Goal: Task Accomplishment & Management: Complete application form

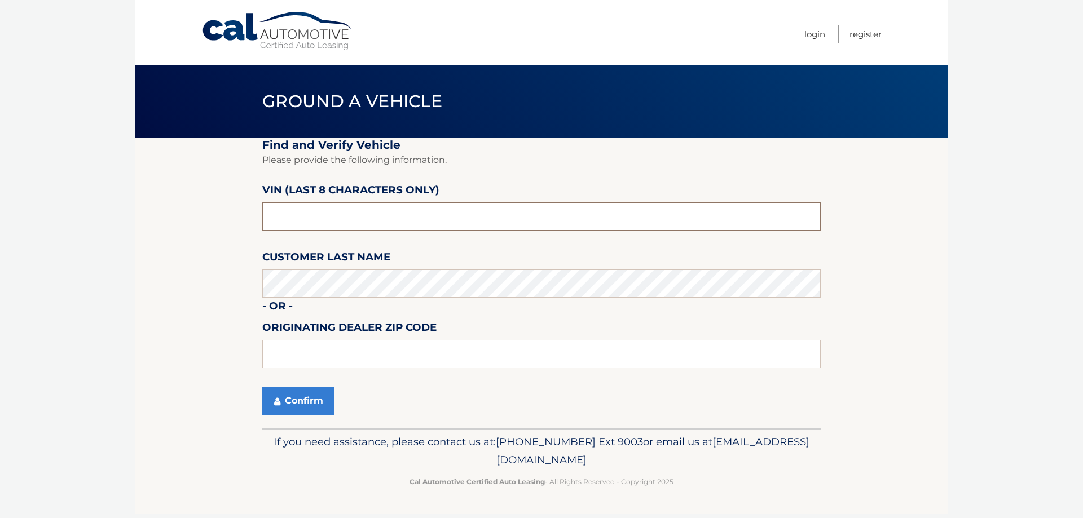
click at [280, 216] on input "text" at bounding box center [541, 216] width 558 height 28
click at [320, 215] on input "text" at bounding box center [541, 216] width 558 height 28
click at [268, 219] on input "text" at bounding box center [541, 216] width 558 height 28
type input "NS164224"
click at [309, 401] on button "Confirm" at bounding box center [298, 401] width 72 height 28
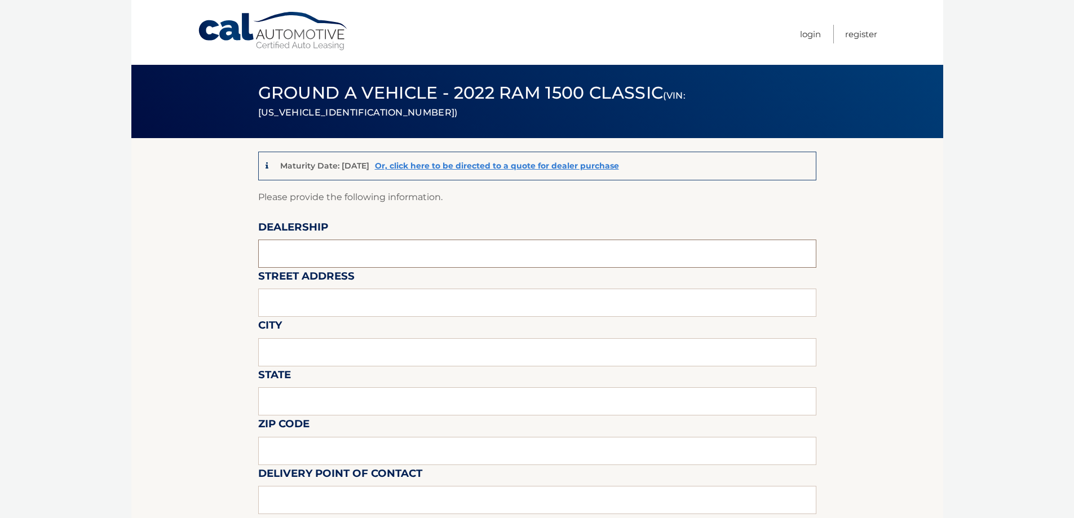
click at [295, 250] on input "text" at bounding box center [537, 254] width 558 height 28
type input "GOOD BROTHERS DODGE"
type input "577 COLUMBIAN ST"
type input "WEYMOUTH"
type input "MA"
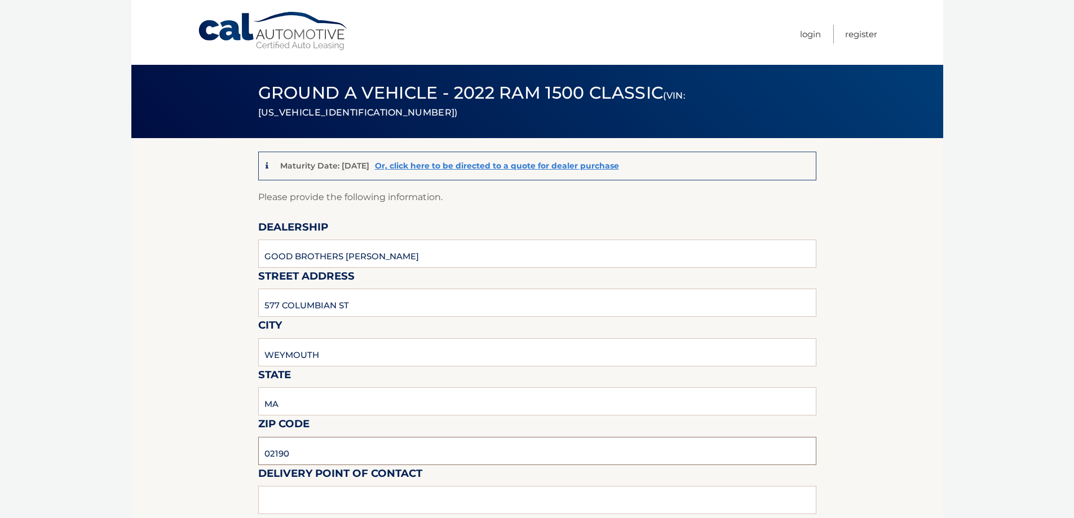
type input "02190"
type input "Dan Digravio"
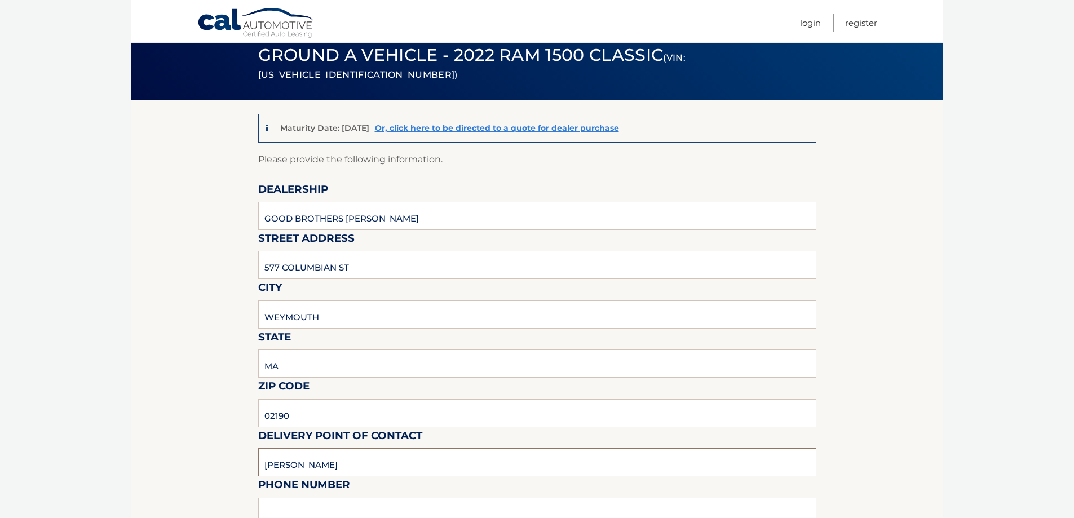
scroll to position [113, 0]
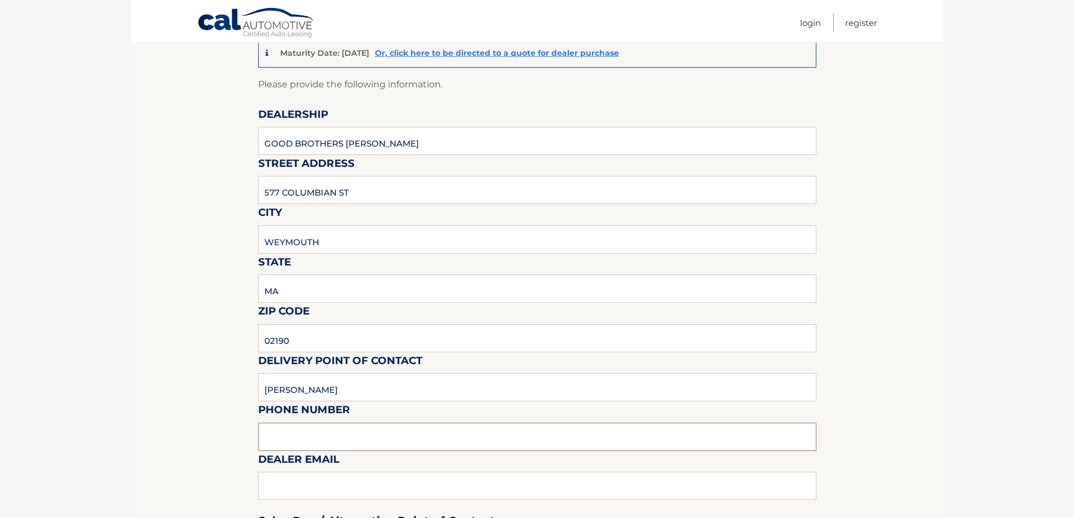
drag, startPoint x: 344, startPoint y: 436, endPoint x: 360, endPoint y: 438, distance: 16.4
click at [357, 438] on input "text" at bounding box center [537, 437] width 558 height 28
type input "7813318300"
click at [270, 485] on div "Sales Rep / Alternative Point of Contact" at bounding box center [537, 499] width 558 height 79
click at [301, 488] on div "Sales Rep / Alternative Point of Contact" at bounding box center [537, 499] width 558 height 79
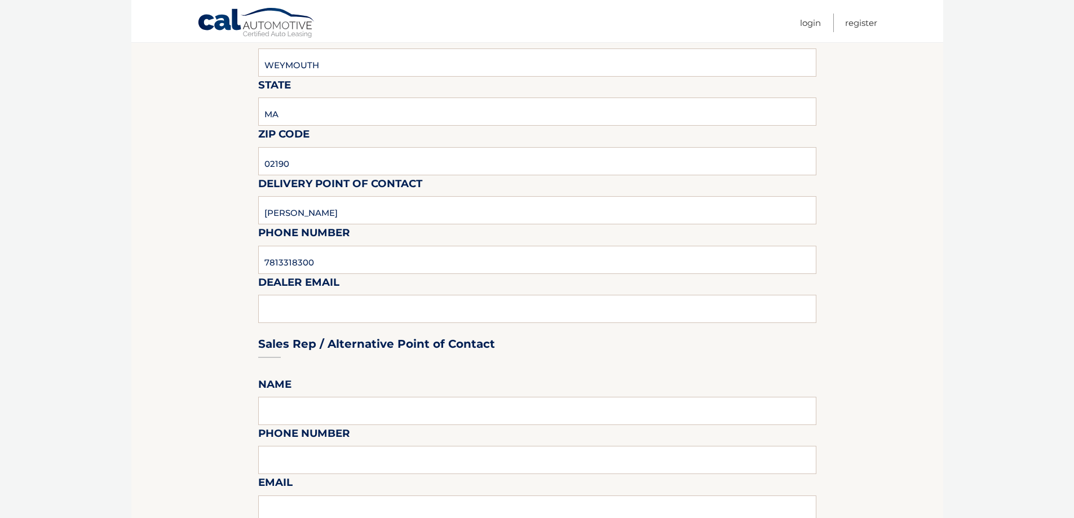
scroll to position [338, 0]
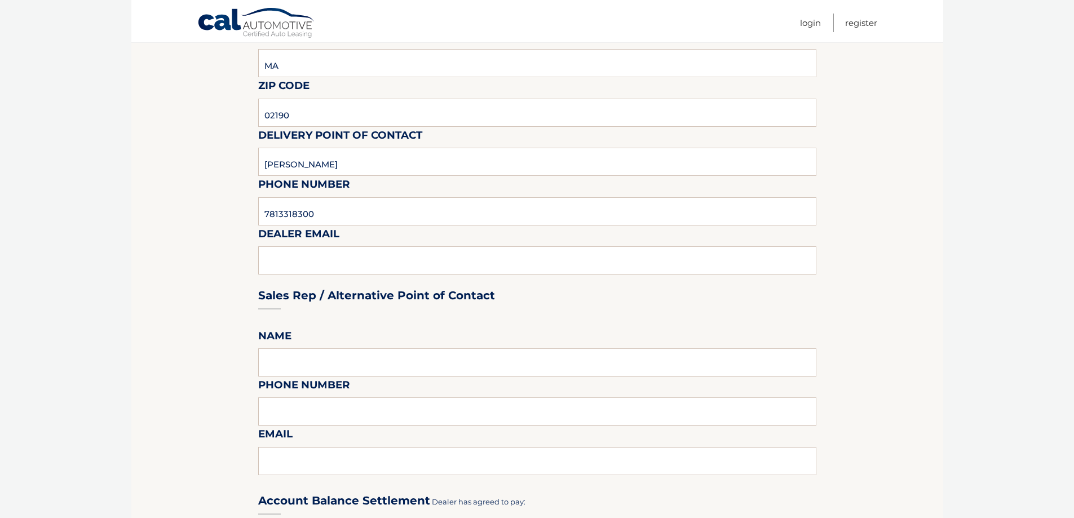
click at [298, 256] on div "Sales Rep / Alternative Point of Contact" at bounding box center [537, 274] width 558 height 79
click at [343, 263] on div "Sales Rep / Alternative Point of Contact" at bounding box center [537, 274] width 558 height 79
click at [345, 266] on div "Sales Rep / Alternative Point of Contact" at bounding box center [537, 274] width 558 height 79
click at [335, 255] on div "Sales Rep / Alternative Point of Contact" at bounding box center [537, 274] width 558 height 79
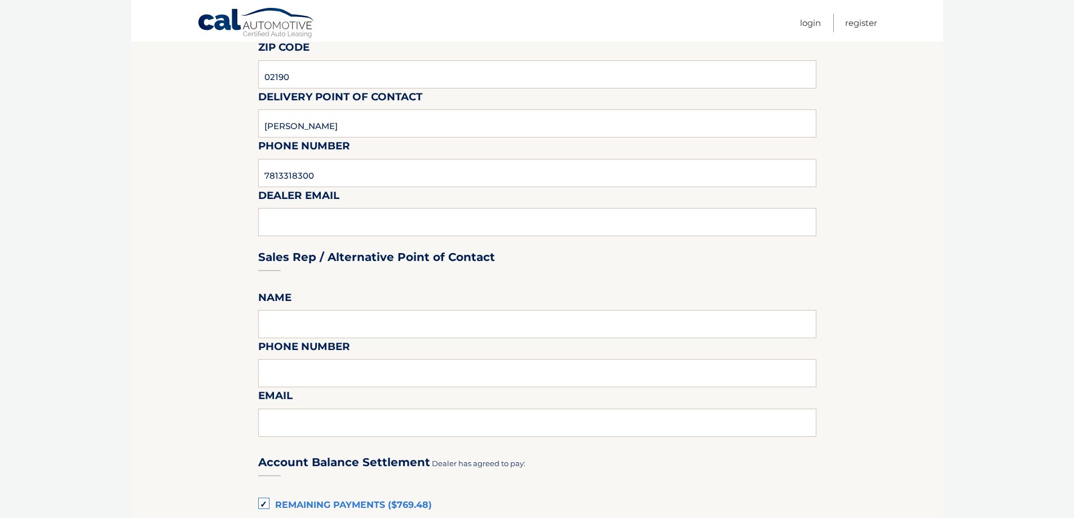
scroll to position [451, 0]
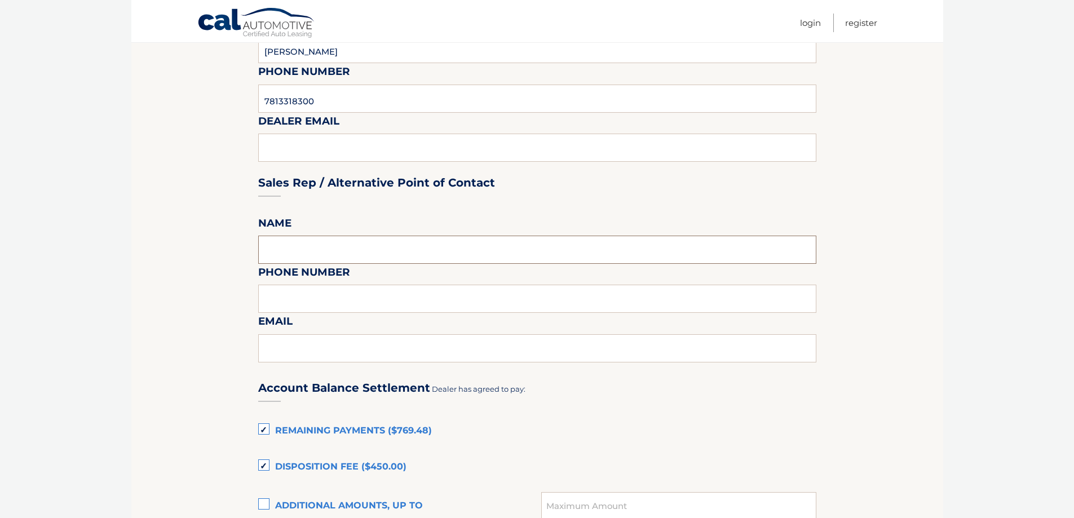
drag, startPoint x: 271, startPoint y: 246, endPoint x: 279, endPoint y: 250, distance: 8.3
click at [271, 246] on input "text" at bounding box center [537, 250] width 558 height 28
type input "DiGravio"
type input "7812238620"
click at [400, 351] on input "DANDIGRAVIO@YAHOO.COM" at bounding box center [537, 348] width 558 height 28
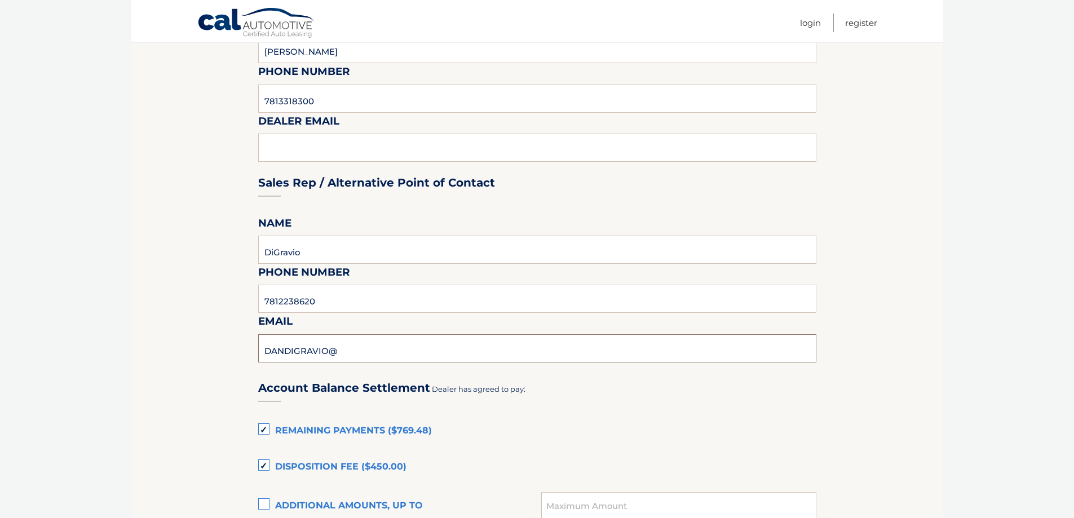
type input "DANDIGRAVIO@"
drag, startPoint x: 319, startPoint y: 299, endPoint x: 148, endPoint y: 299, distance: 170.3
click at [157, 299] on section "Maturity Date: 12/27/2025 Or, click here to be directed to a quote for dealer p…" at bounding box center [537, 304] width 812 height 1235
type input "7813318300"
click at [362, 346] on input "DANDIGRAVIO@" at bounding box center [537, 348] width 558 height 28
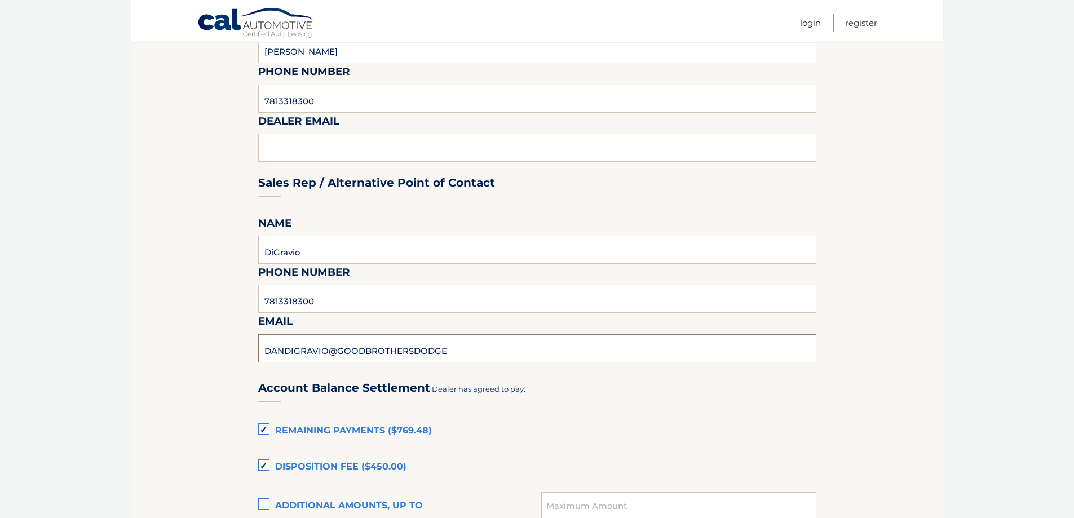
type input "DANDIGRAVIO@GOODBROTHERSDODGERAM.COM"
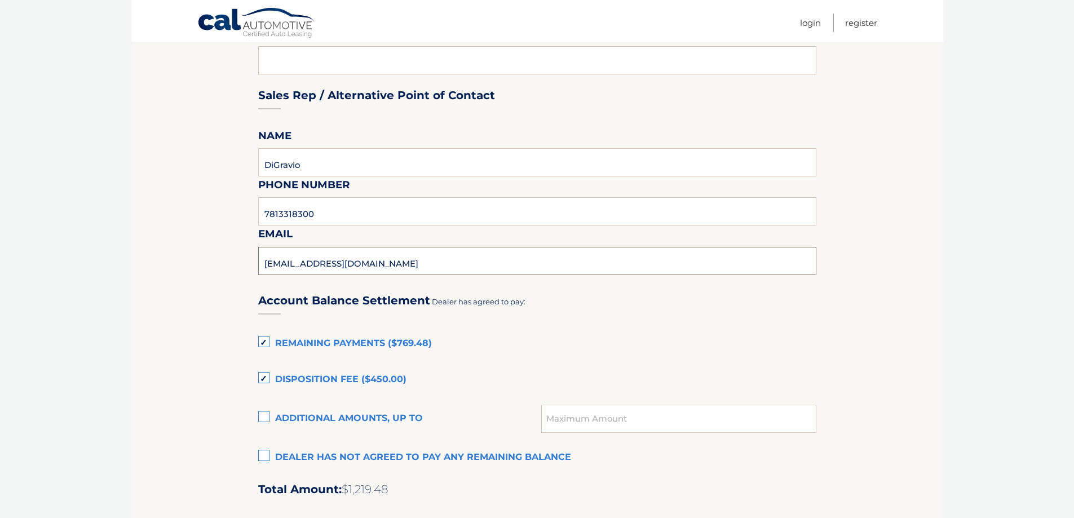
scroll to position [564, 0]
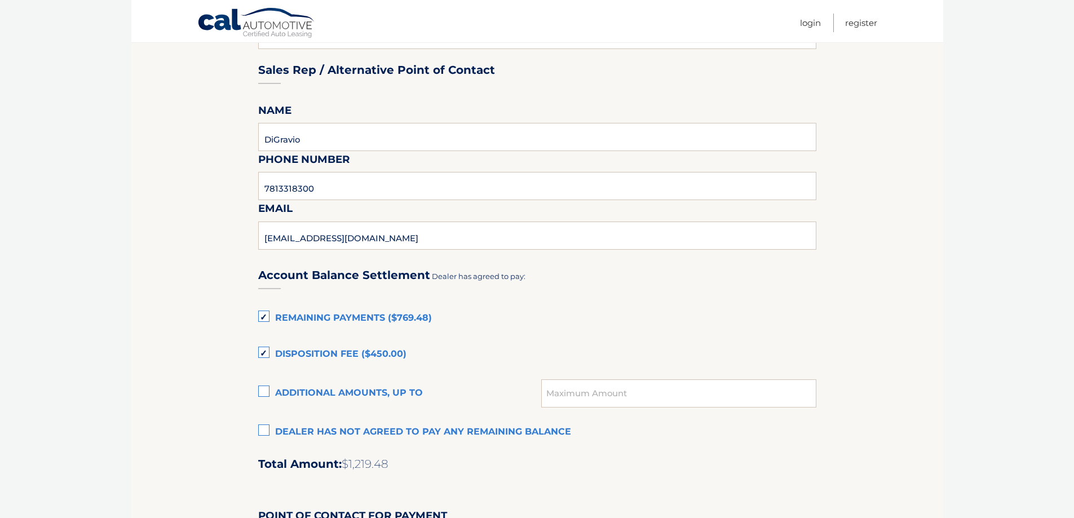
click at [263, 316] on label "Remaining Payments ($769.48)" at bounding box center [537, 318] width 558 height 23
click at [0, 0] on input "Remaining Payments ($769.48)" at bounding box center [0, 0] width 0 height 0
click at [264, 343] on label "Disposition Fee ($450.00)" at bounding box center [537, 354] width 558 height 23
click at [0, 0] on input "Disposition Fee ($450.00)" at bounding box center [0, 0] width 0 height 0
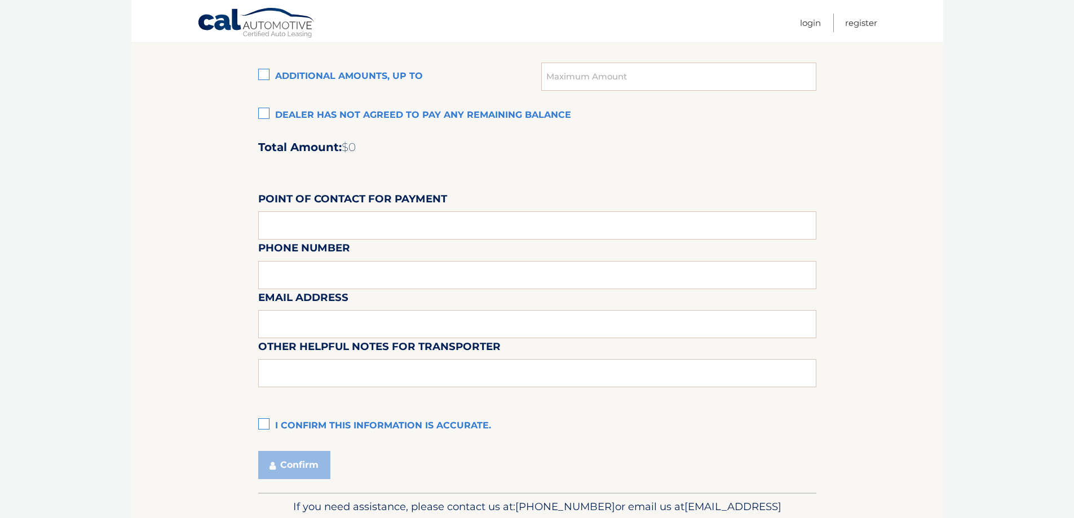
scroll to position [902, 0]
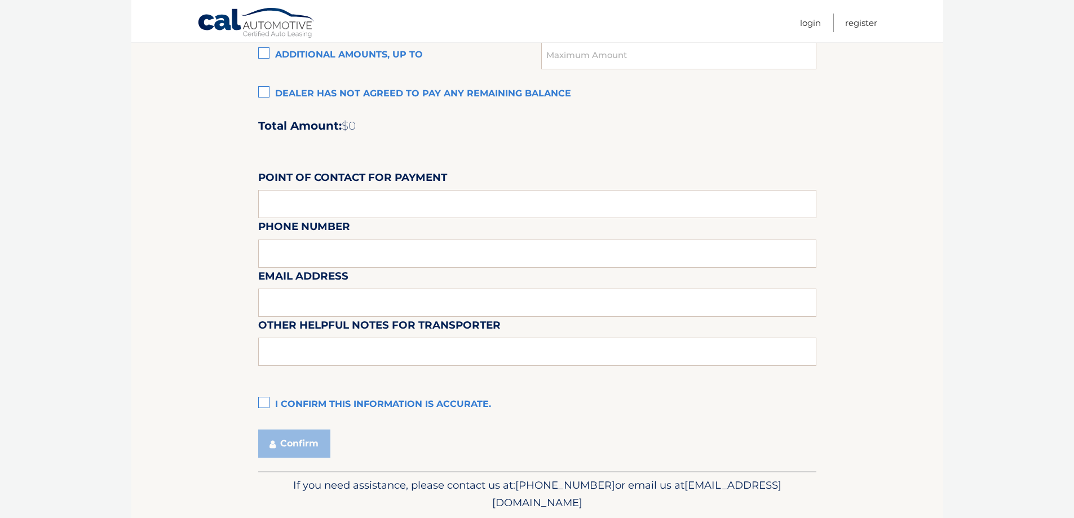
click at [261, 406] on label "I confirm this information is accurate." at bounding box center [537, 405] width 558 height 23
click at [0, 0] on input "I confirm this information is accurate." at bounding box center [0, 0] width 0 height 0
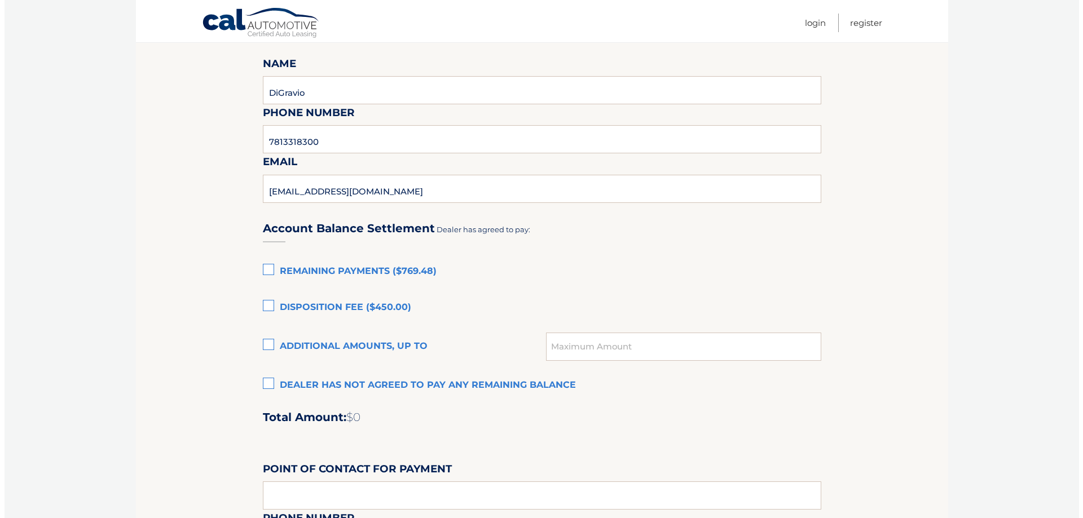
scroll to position [846, 0]
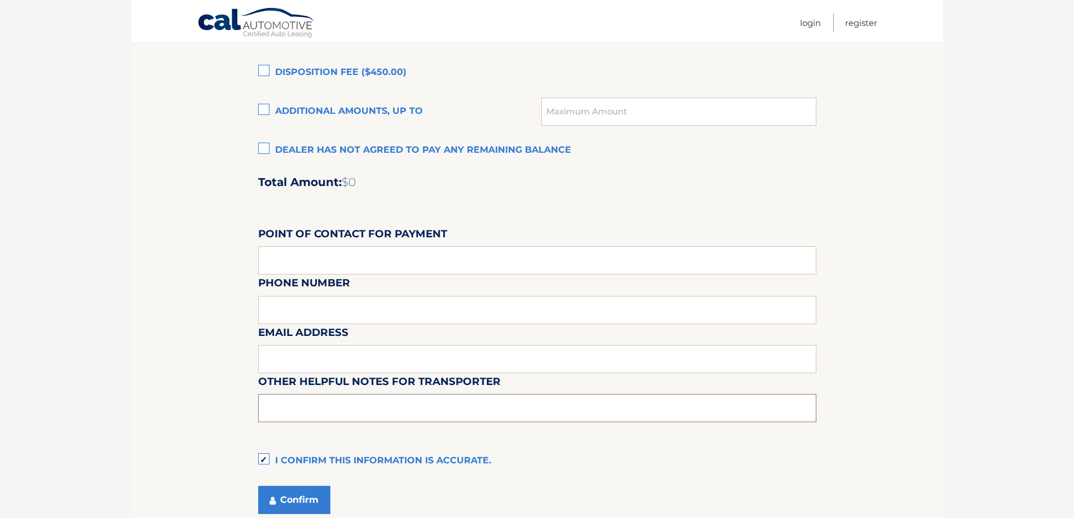
click at [276, 399] on input "text" at bounding box center [537, 408] width 558 height 28
click at [361, 410] on input "PARK ON THE STREET AND ASK FRONT DESK IN SALES FOR THE KEYS" at bounding box center [537, 408] width 558 height 28
click at [456, 458] on label "I confirm this information is accurate." at bounding box center [537, 461] width 558 height 23
click at [0, 0] on input "I confirm this information is accurate." at bounding box center [0, 0] width 0 height 0
click at [363, 408] on input "PARK ON THE STREET AND ASK FRONT DESK IN SALES FOR THE KEYS" at bounding box center [537, 408] width 558 height 28
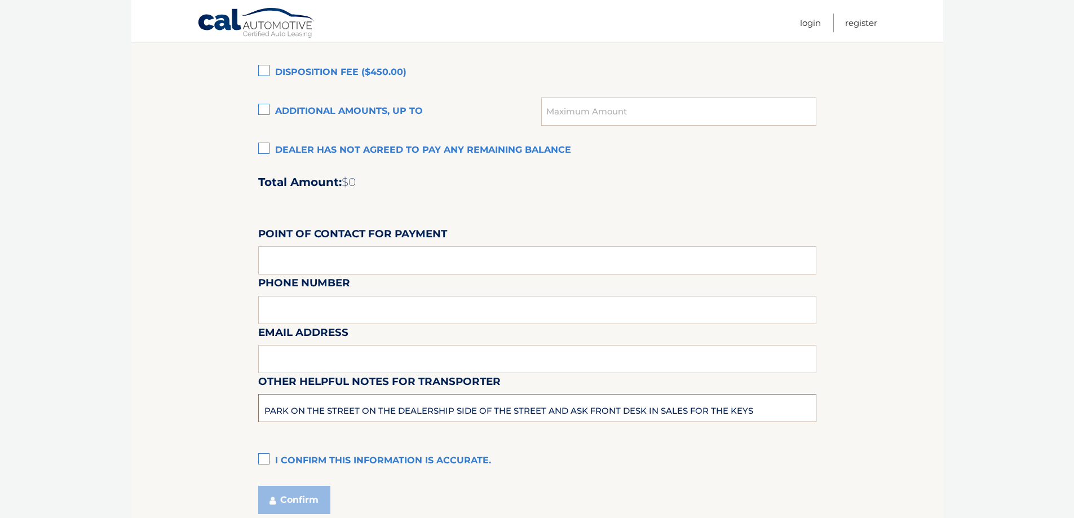
type input "PARK ON THE STREET ON THE DEALERSHIP SIDE OF THE STREET AND ASK FRONT DESK IN S…"
click at [264, 460] on label "I confirm this information is accurate." at bounding box center [537, 461] width 558 height 23
click at [0, 0] on input "I confirm this information is accurate." at bounding box center [0, 0] width 0 height 0
click at [301, 502] on button "Confirm" at bounding box center [294, 500] width 72 height 28
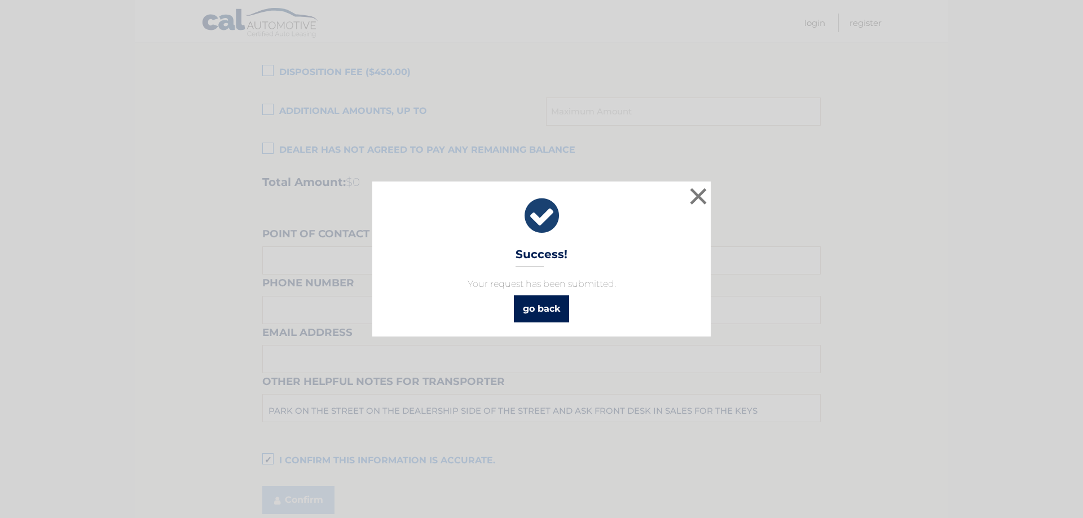
click at [549, 308] on link "go back" at bounding box center [541, 308] width 55 height 27
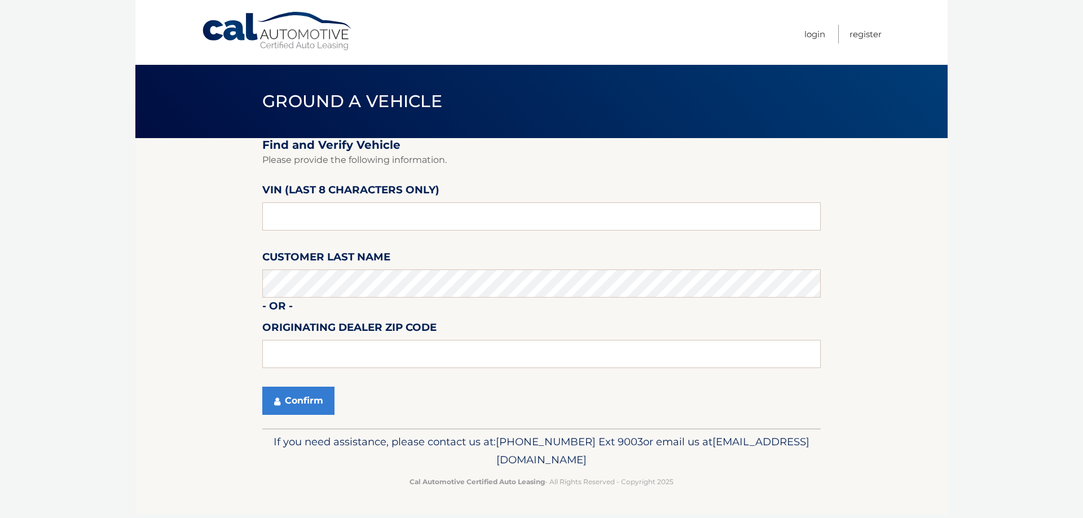
click at [249, 32] on link "Cal Automotive" at bounding box center [277, 31] width 152 height 40
drag, startPoint x: 308, startPoint y: 217, endPoint x: 173, endPoint y: 216, distance: 134.8
click at [173, 216] on section "Find and Verify Vehicle Please provide the following information. VIN (last 8 c…" at bounding box center [541, 283] width 812 height 290
type input "NS164224"
click at [308, 401] on button "Confirm" at bounding box center [298, 401] width 72 height 28
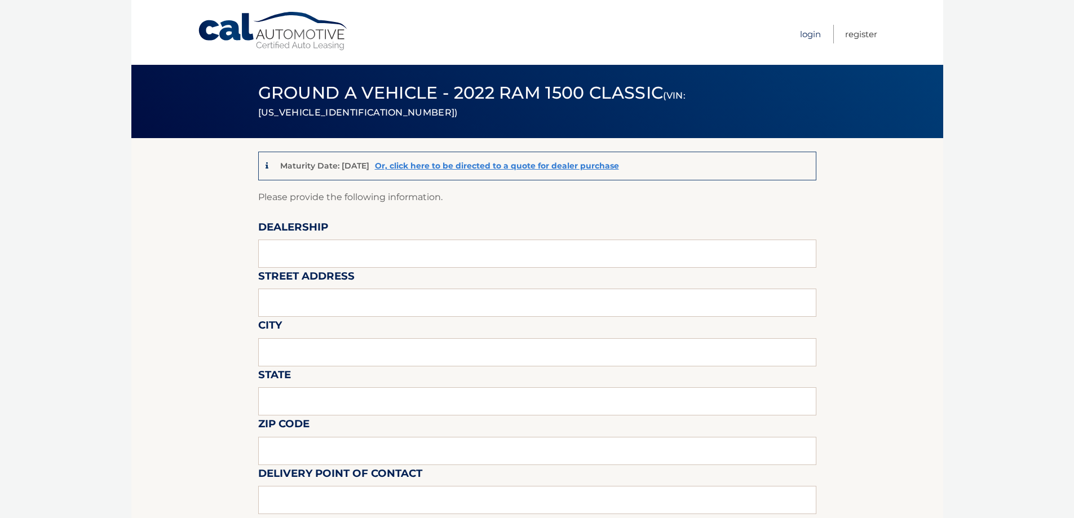
click at [813, 33] on link "Login" at bounding box center [810, 34] width 21 height 19
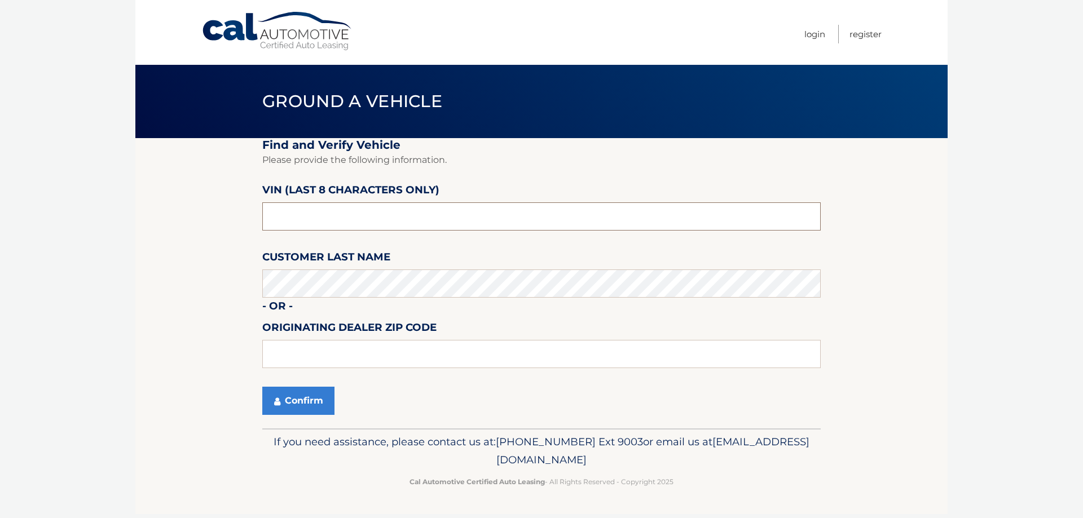
drag, startPoint x: 312, startPoint y: 222, endPoint x: 136, endPoint y: 182, distance: 181.1
click at [138, 188] on section "Find and Verify Vehicle Please provide the following information. VIN (last 8 c…" at bounding box center [541, 283] width 812 height 290
type input "NS164224"
click at [308, 406] on button "Confirm" at bounding box center [298, 401] width 72 height 28
